Goal: Transaction & Acquisition: Purchase product/service

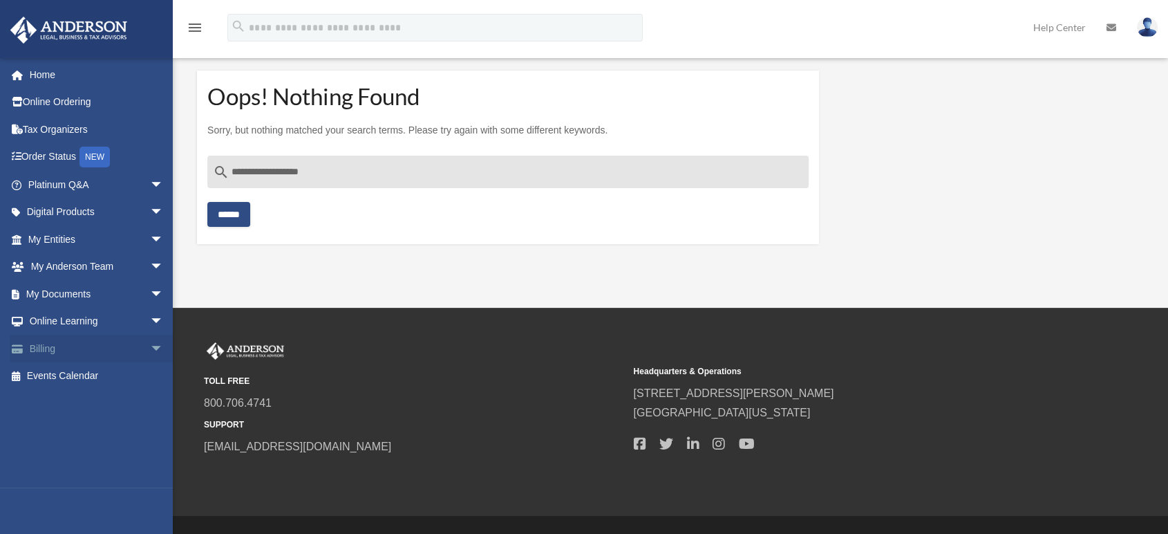
click at [150, 350] on span "arrow_drop_down" at bounding box center [164, 349] width 28 height 28
click at [70, 373] on link "$ Open Invoices" at bounding box center [101, 376] width 165 height 28
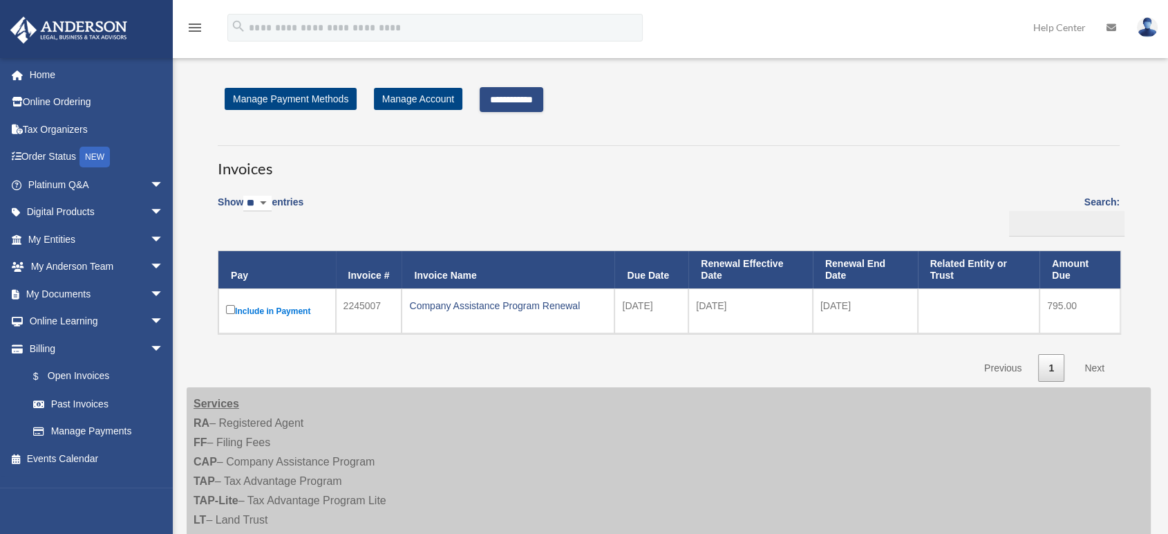
click at [492, 98] on input "**********" at bounding box center [512, 99] width 64 height 25
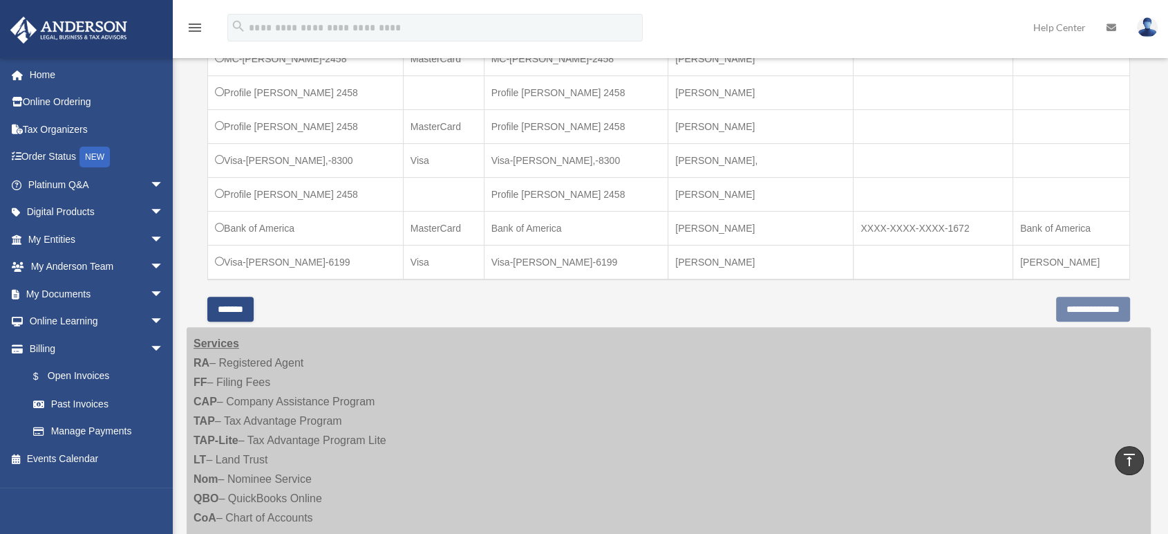
scroll to position [460, 0]
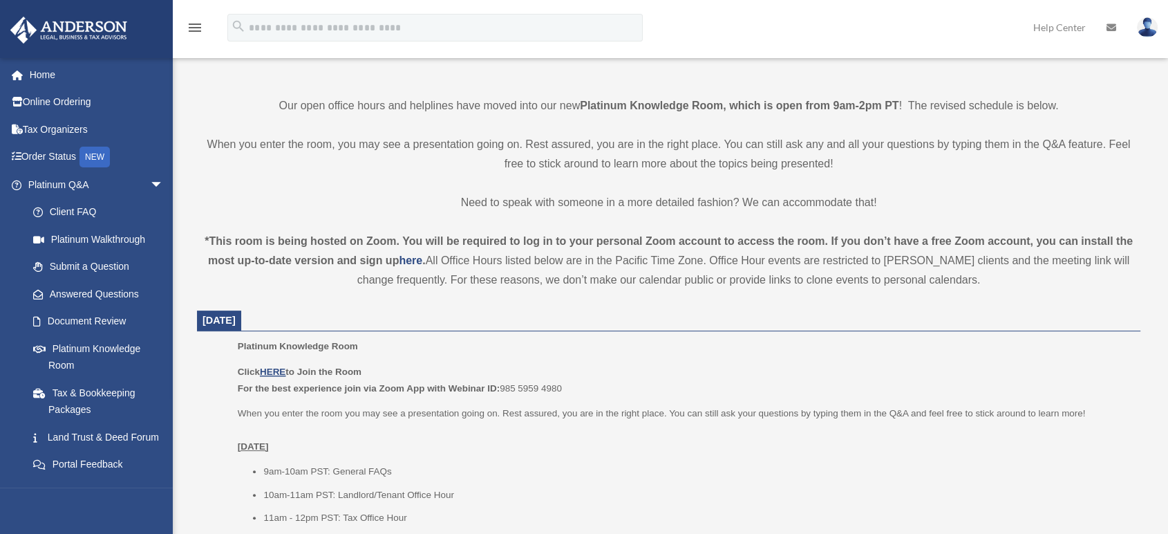
scroll to position [307, 0]
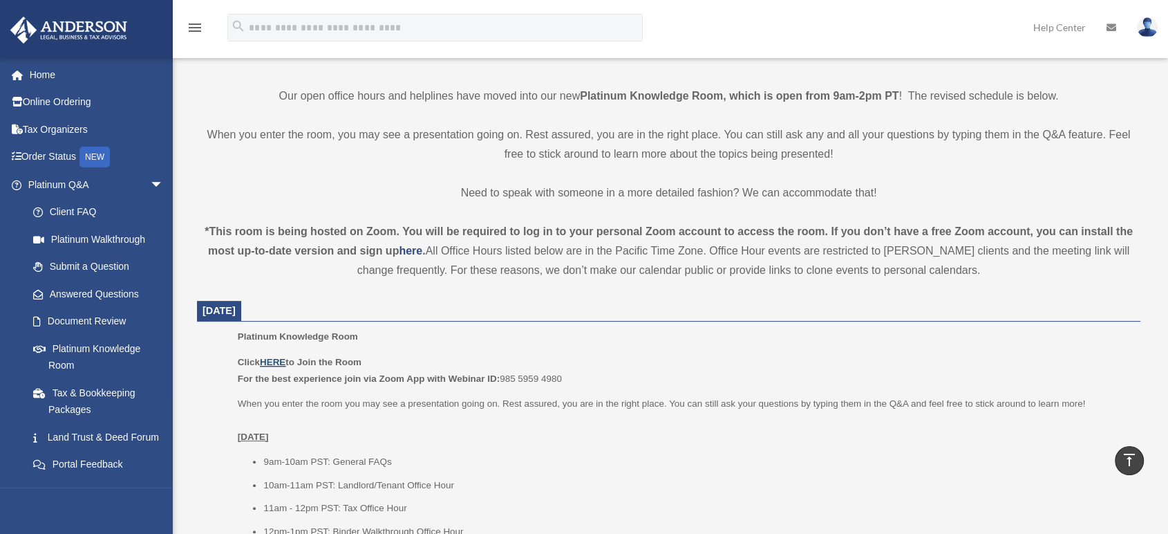
click at [272, 357] on u "HERE" at bounding box center [273, 362] width 26 height 10
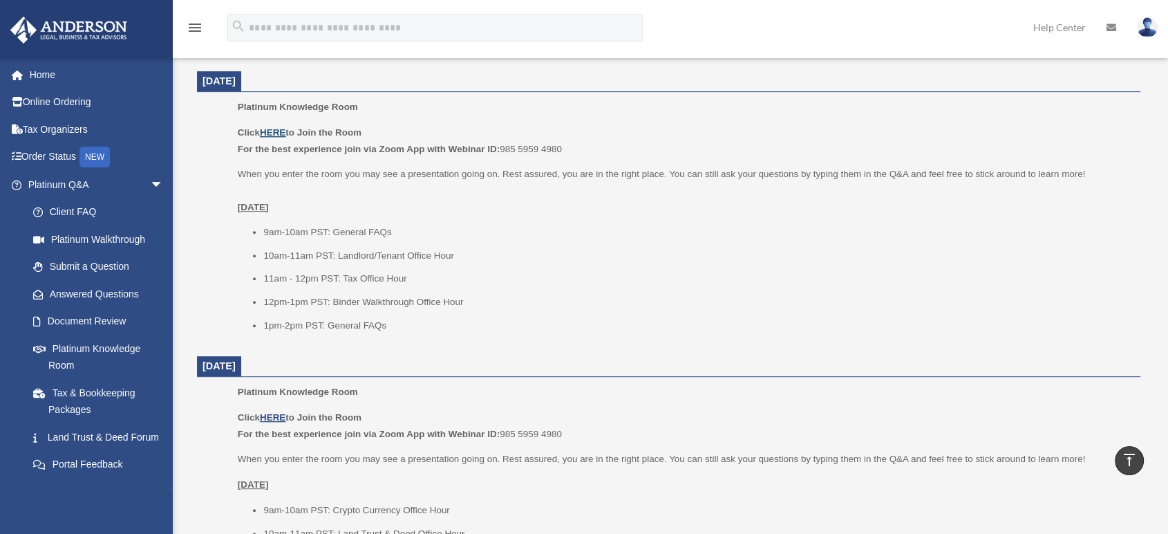
scroll to position [537, 0]
